Goal: Check status: Check status

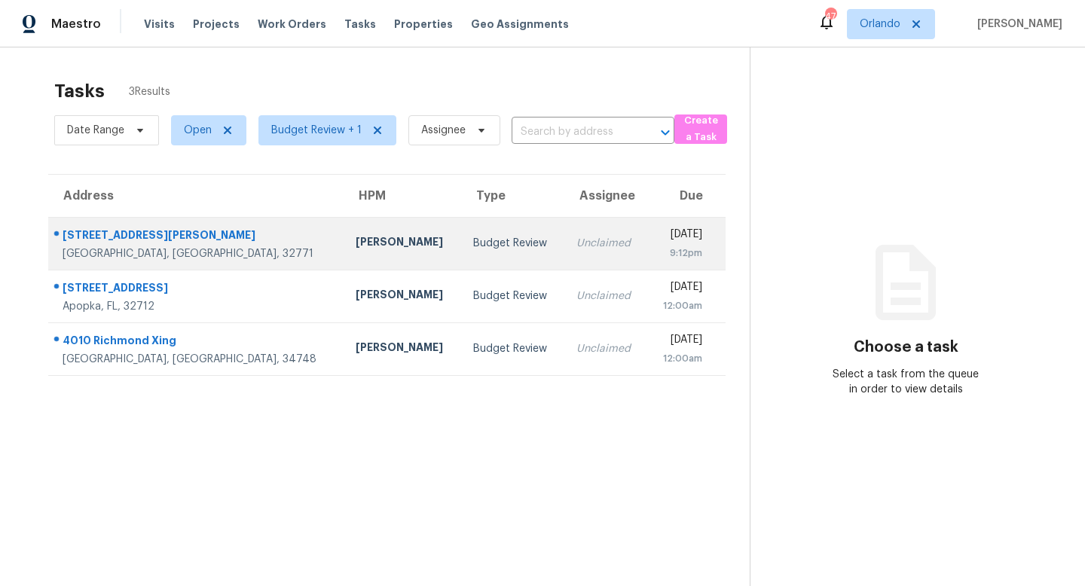
click at [473, 243] on div "Budget Review" at bounding box center [512, 243] width 79 height 15
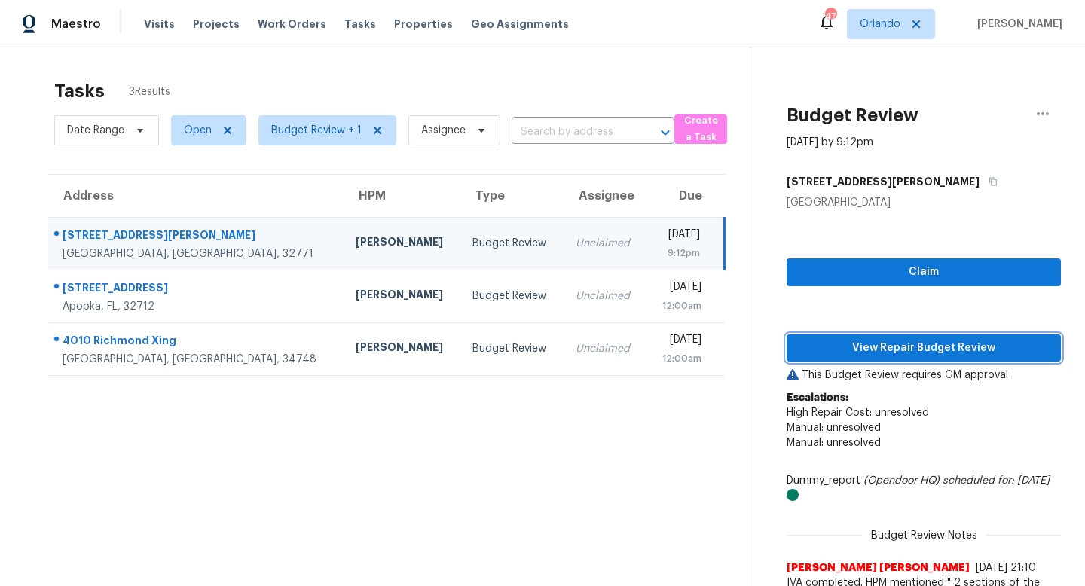
click at [888, 345] on span "View Repair Budget Review" at bounding box center [924, 348] width 250 height 19
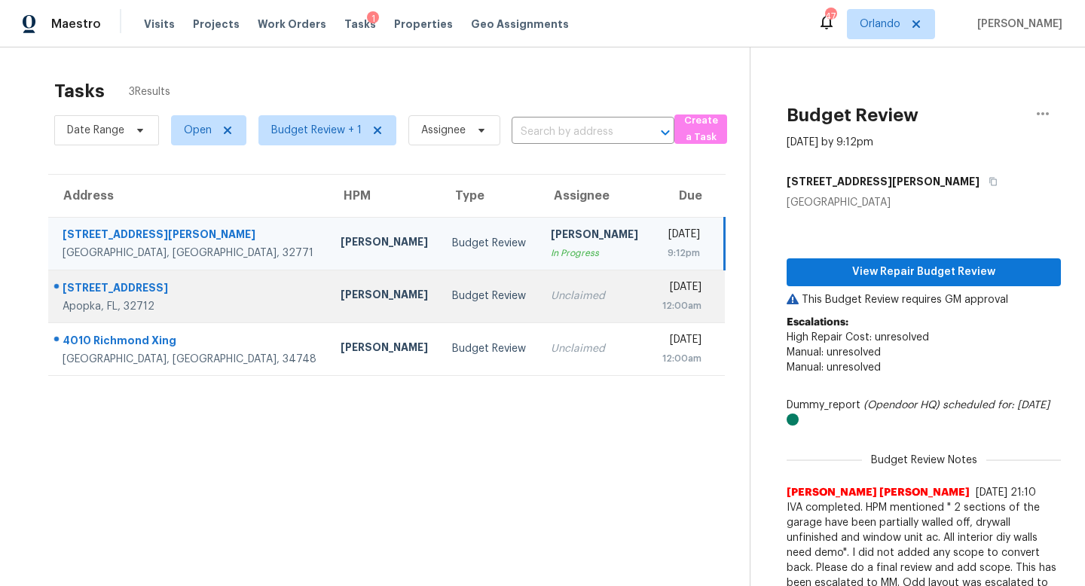
click at [551, 296] on div "Unclaimed" at bounding box center [594, 296] width 87 height 15
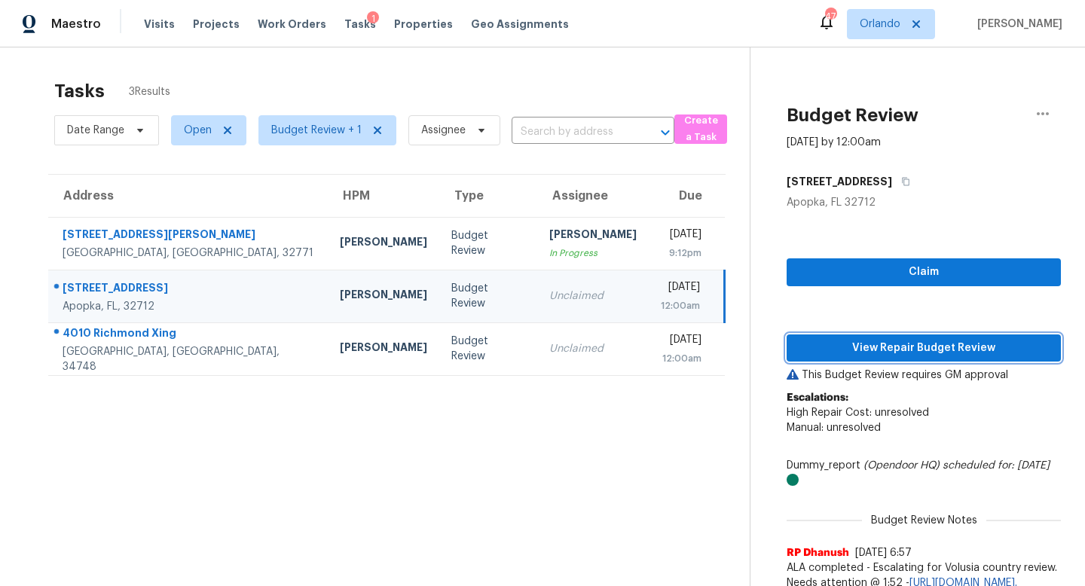
click at [912, 341] on span "View Repair Budget Review" at bounding box center [924, 348] width 250 height 19
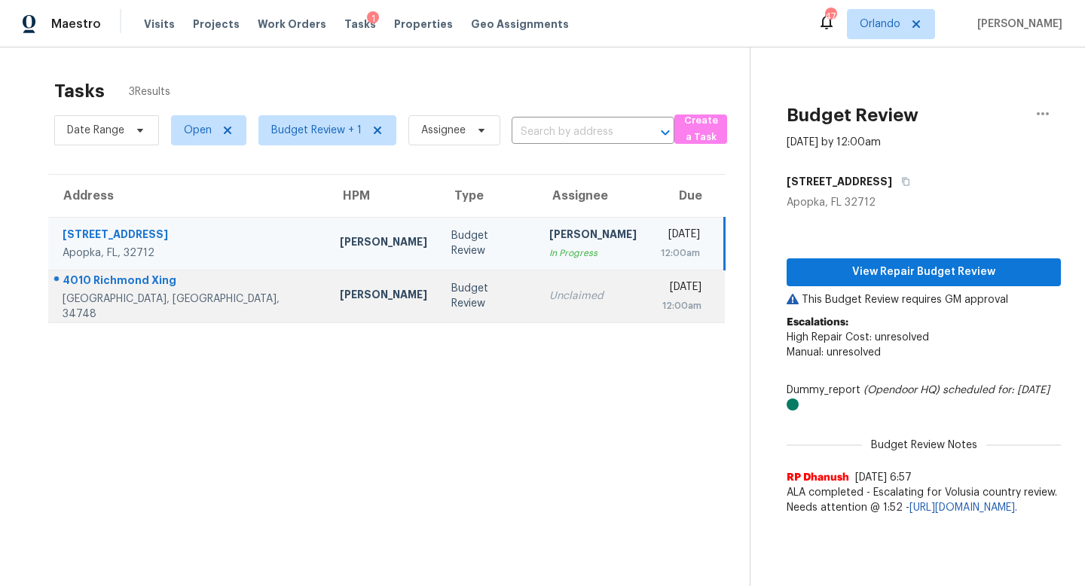
click at [439, 284] on td "Budget Review" at bounding box center [488, 296] width 98 height 53
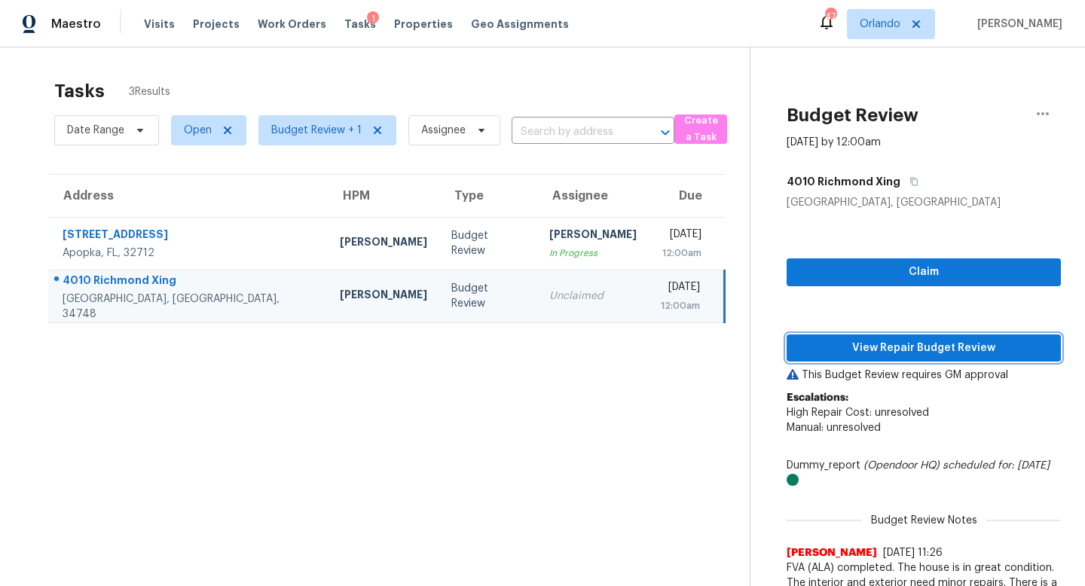
click at [891, 344] on span "View Repair Budget Review" at bounding box center [924, 348] width 250 height 19
